Goal: Task Accomplishment & Management: Manage account settings

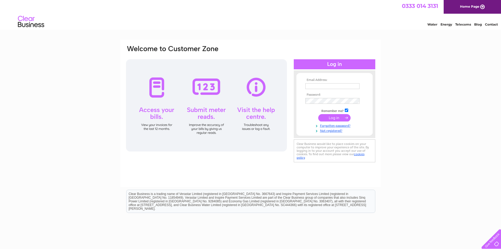
type input "S-Bruce@ross-liddell.com"
click at [328, 118] on input "submit" at bounding box center [334, 117] width 32 height 7
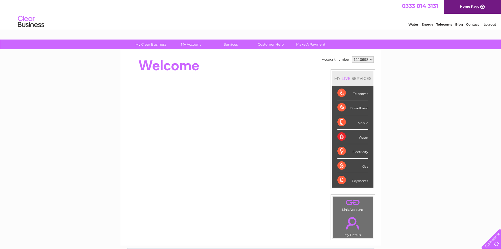
click at [369, 62] on select "1110698 1152371 1152438" at bounding box center [363, 59] width 22 height 6
select select "1152438"
click at [352, 56] on select "1110698 1152371 1152438" at bounding box center [363, 59] width 22 height 6
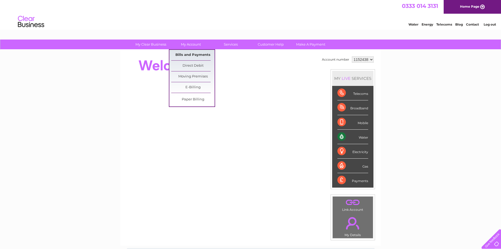
click at [199, 57] on link "Bills and Payments" at bounding box center [192, 55] width 43 height 11
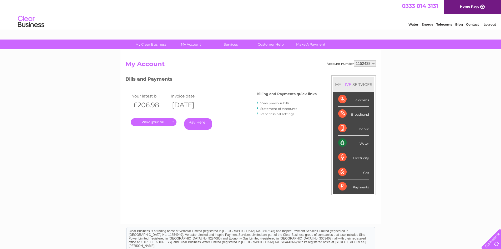
click at [159, 124] on link "." at bounding box center [154, 122] width 46 height 8
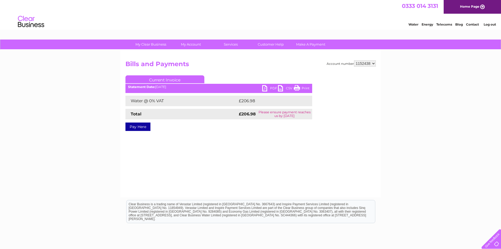
click at [266, 89] on link "PDF" at bounding box center [270, 89] width 16 height 8
